Goal: Task Accomplishment & Management: Use online tool/utility

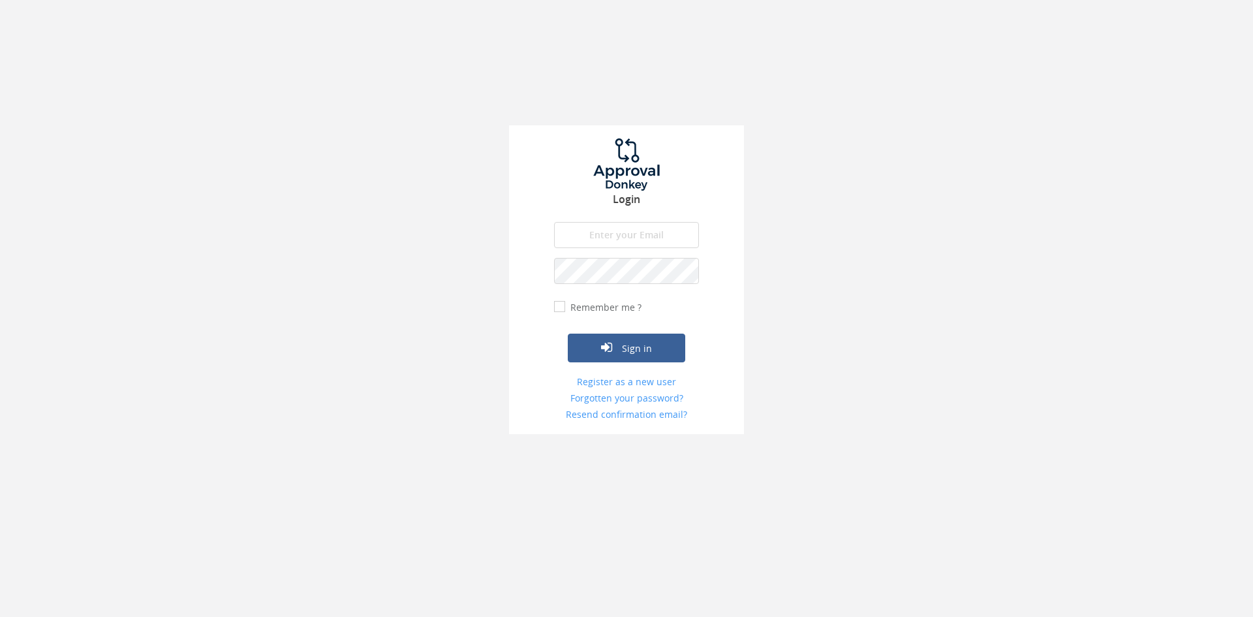
click at [671, 227] on input "email" at bounding box center [626, 235] width 145 height 26
type input "[EMAIL_ADDRESS][DOMAIN_NAME]"
click at [650, 283] on form "[EMAIL_ADDRESS][DOMAIN_NAME] The email is required. Invalid email address. The …" at bounding box center [626, 321] width 145 height 199
click at [568, 334] on button "Sign in" at bounding box center [627, 348] width 118 height 29
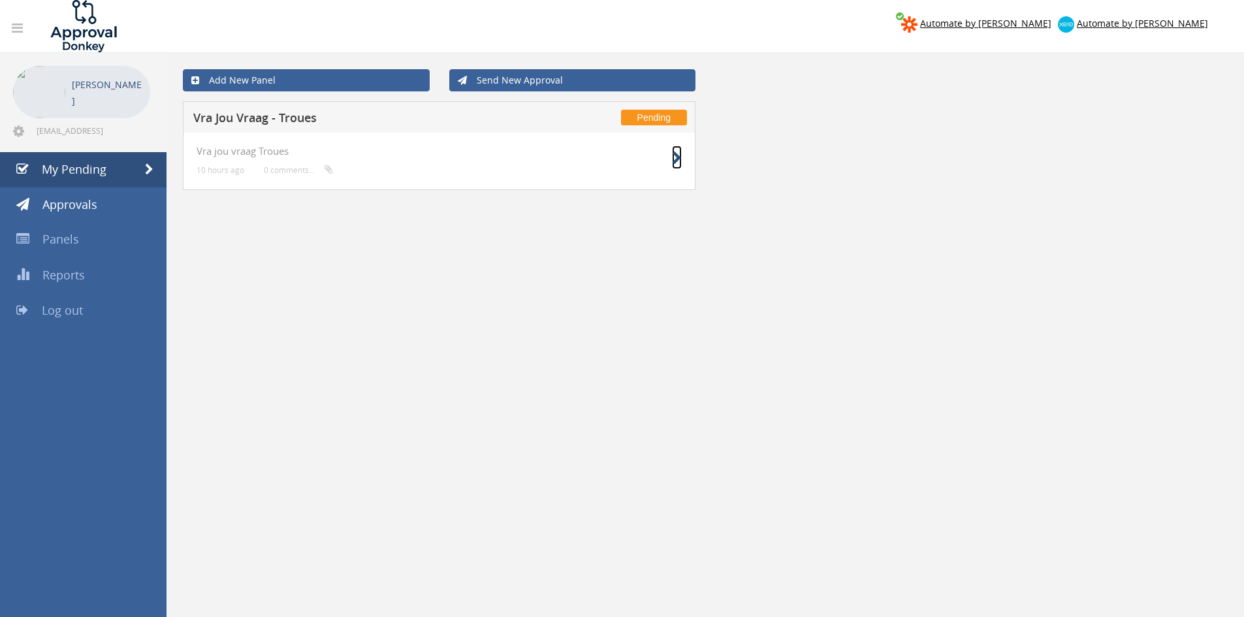
click at [679, 157] on icon at bounding box center [677, 158] width 10 height 14
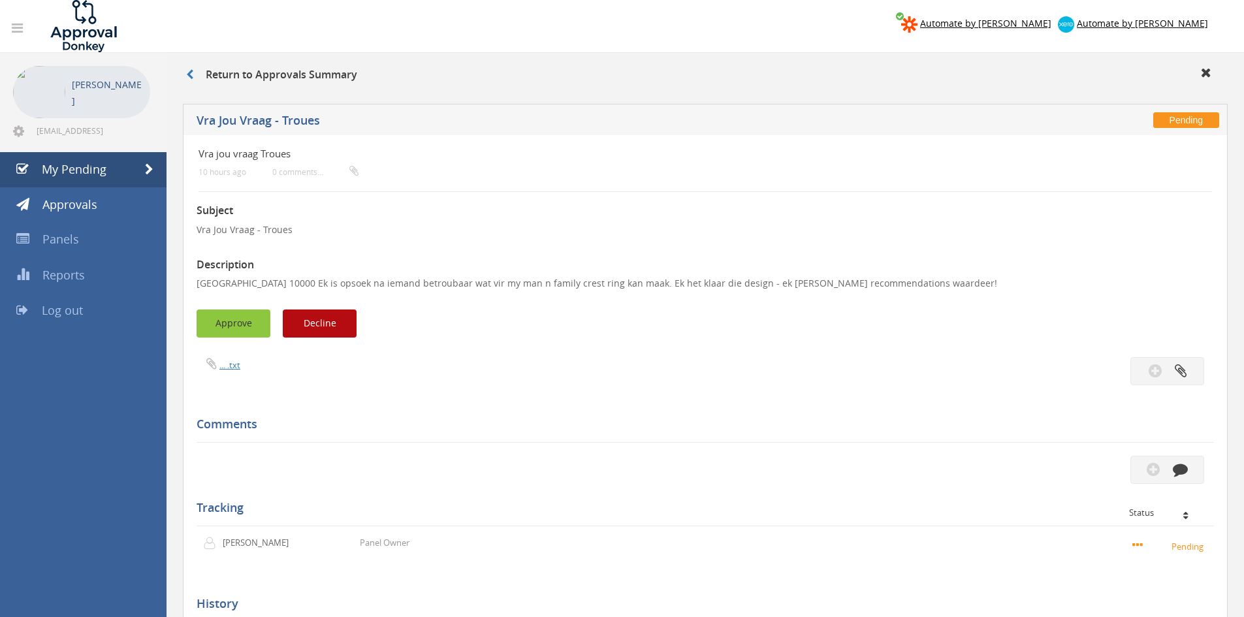
click at [231, 318] on button "Approve" at bounding box center [233, 323] width 74 height 28
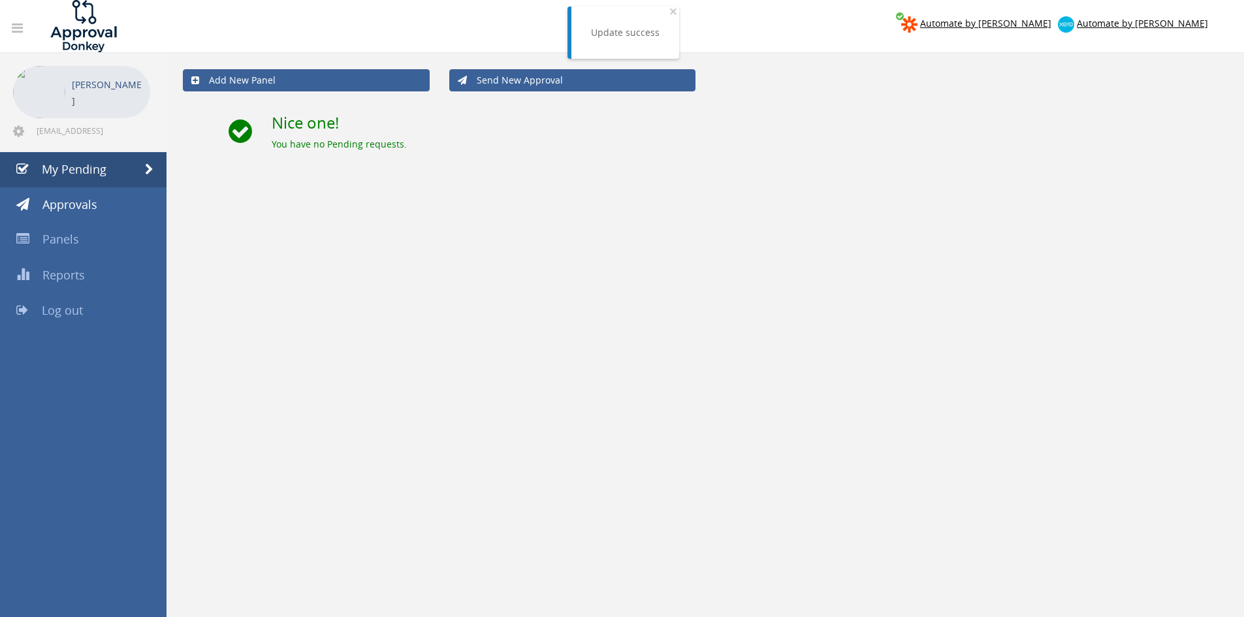
click at [78, 313] on span "Log out" at bounding box center [62, 310] width 41 height 16
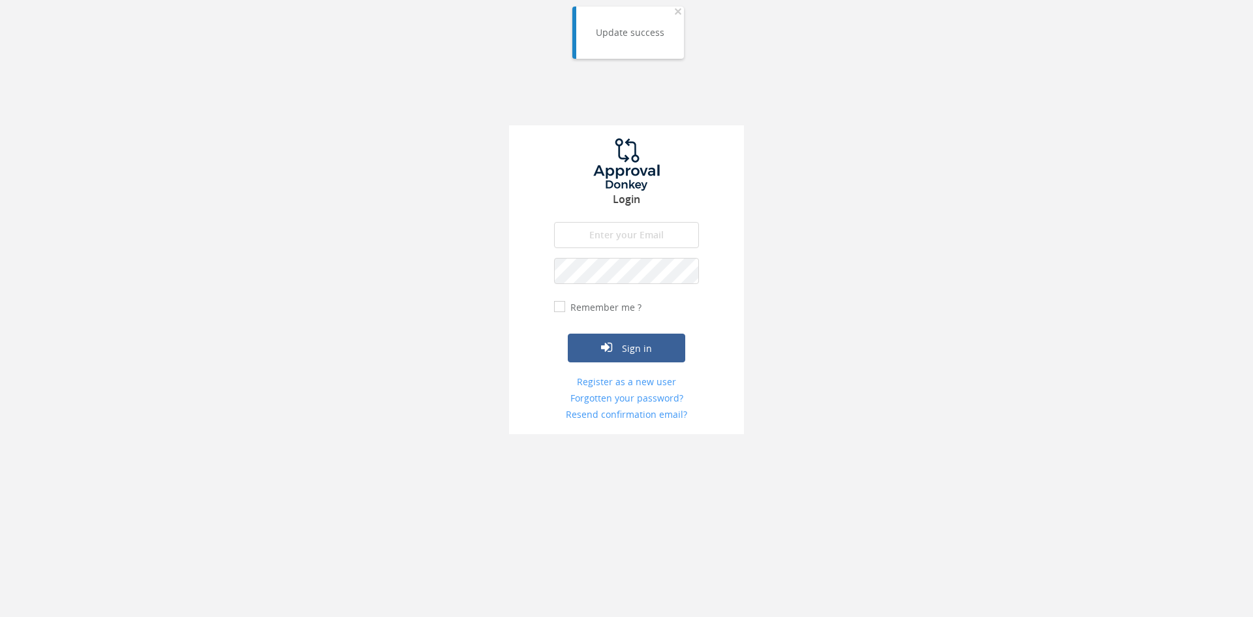
click at [640, 240] on input "email" at bounding box center [626, 235] width 145 height 26
type input "[EMAIL_ADDRESS][DOMAIN_NAME]"
click at [568, 334] on button "Sign in" at bounding box center [627, 348] width 118 height 29
